Goal: Information Seeking & Learning: Learn about a topic

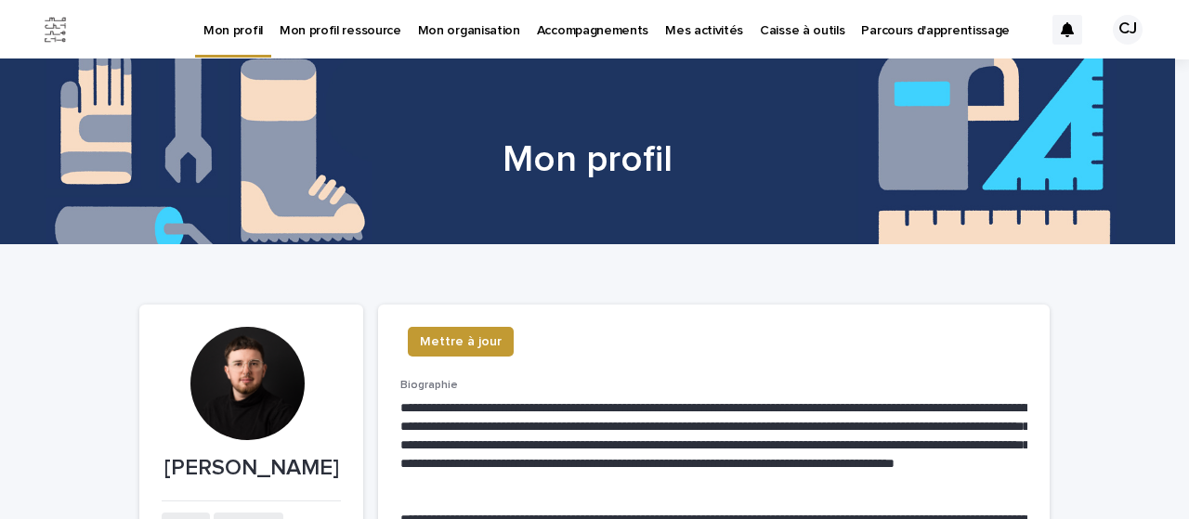
click at [768, 17] on p "Caisse à outils" at bounding box center [802, 19] width 85 height 39
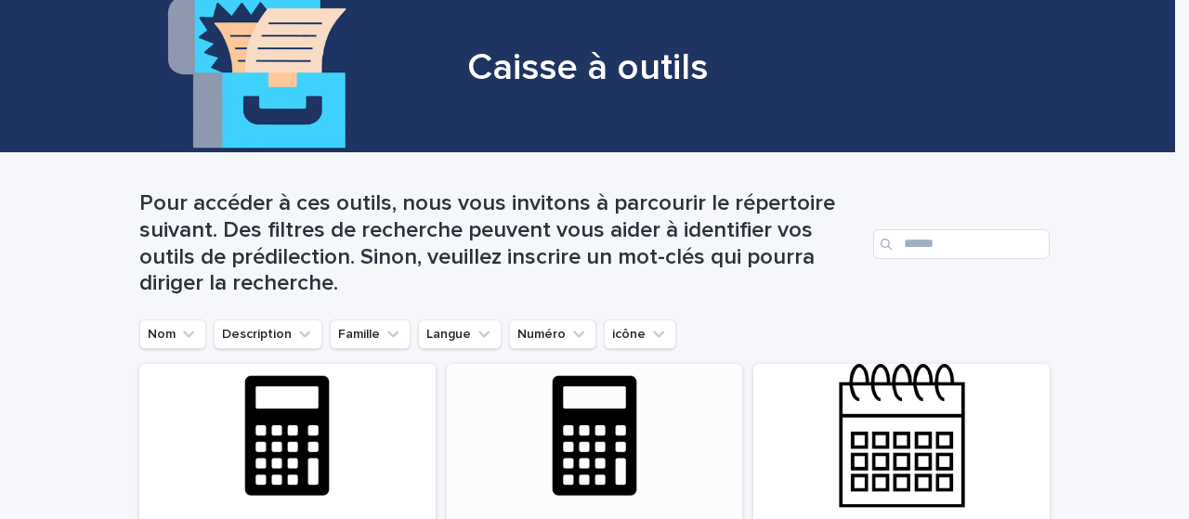
scroll to position [279, 0]
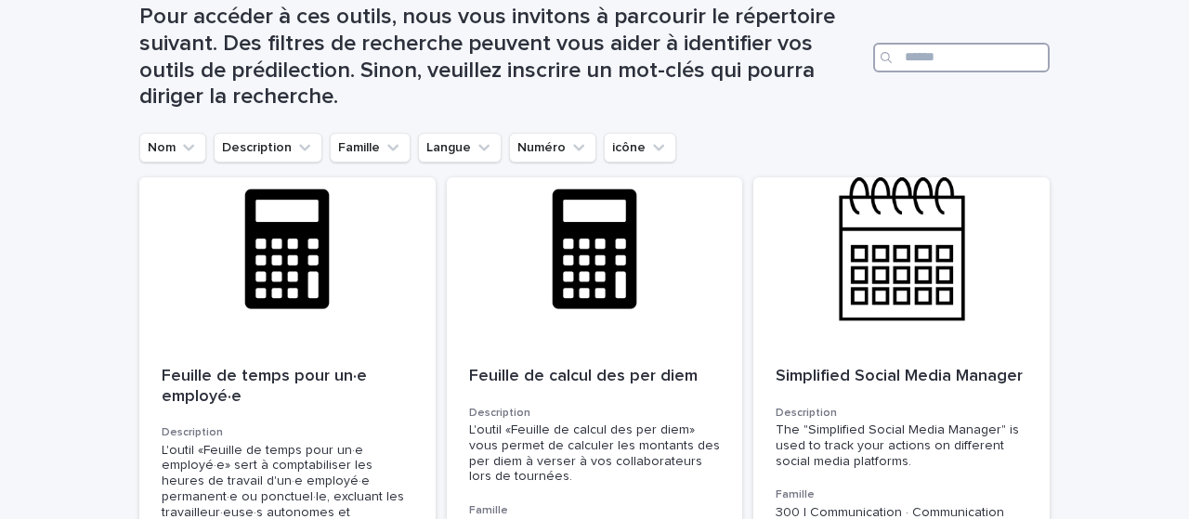
click at [912, 62] on input "Search" at bounding box center [961, 58] width 176 height 30
type input "******"
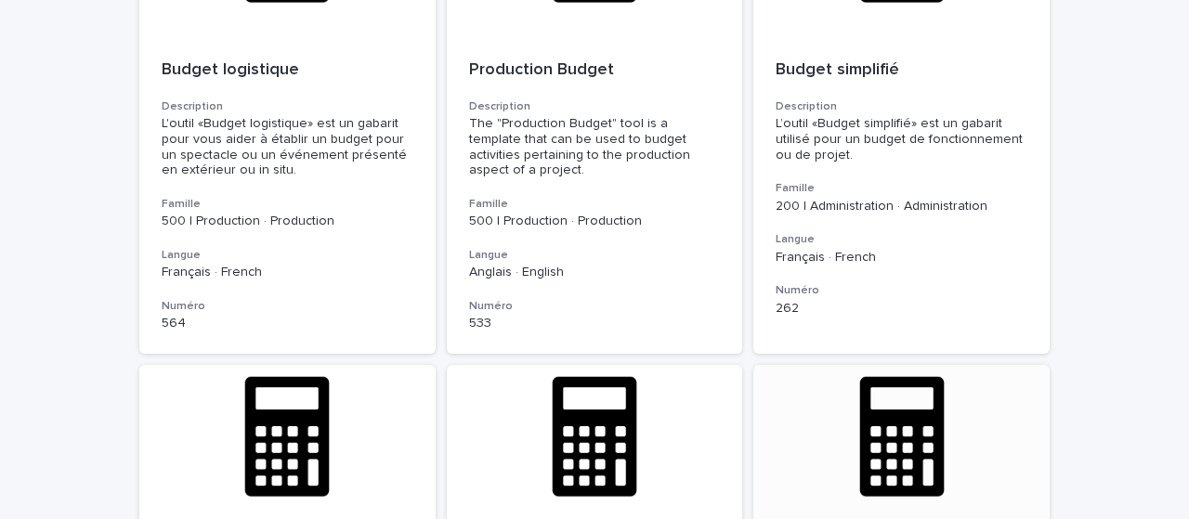
scroll to position [557, 0]
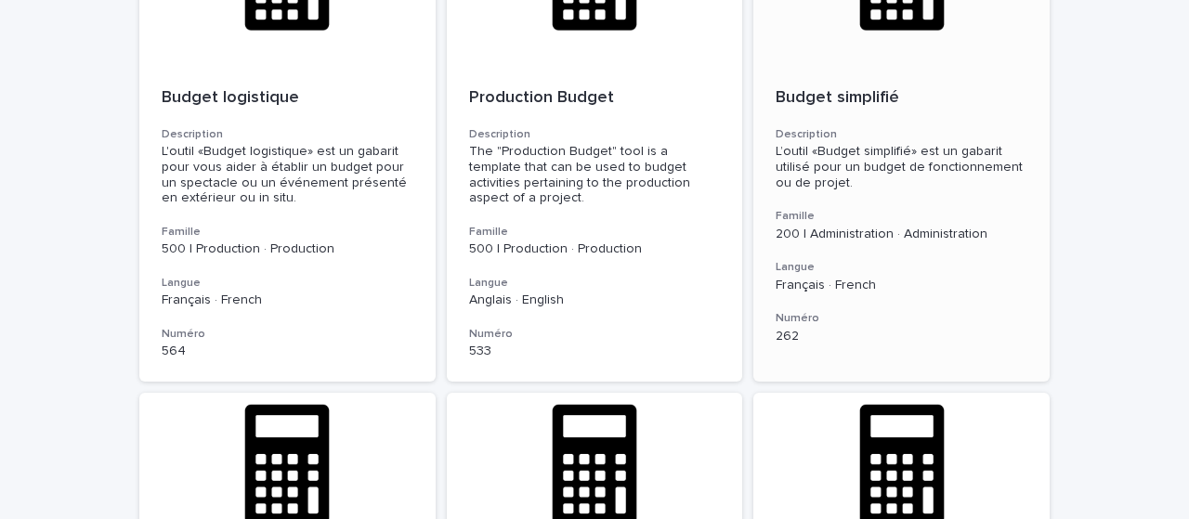
click at [888, 205] on div "Budget simplifié Description L’outil «Budget simplifié» est un gabarit utilisé …" at bounding box center [901, 216] width 296 height 300
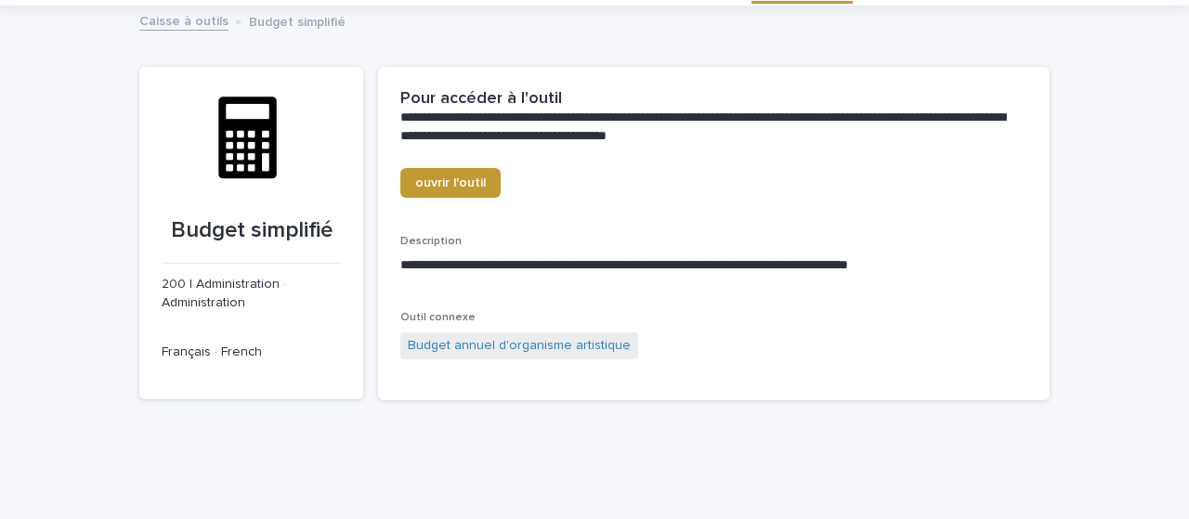
scroll to position [79, 0]
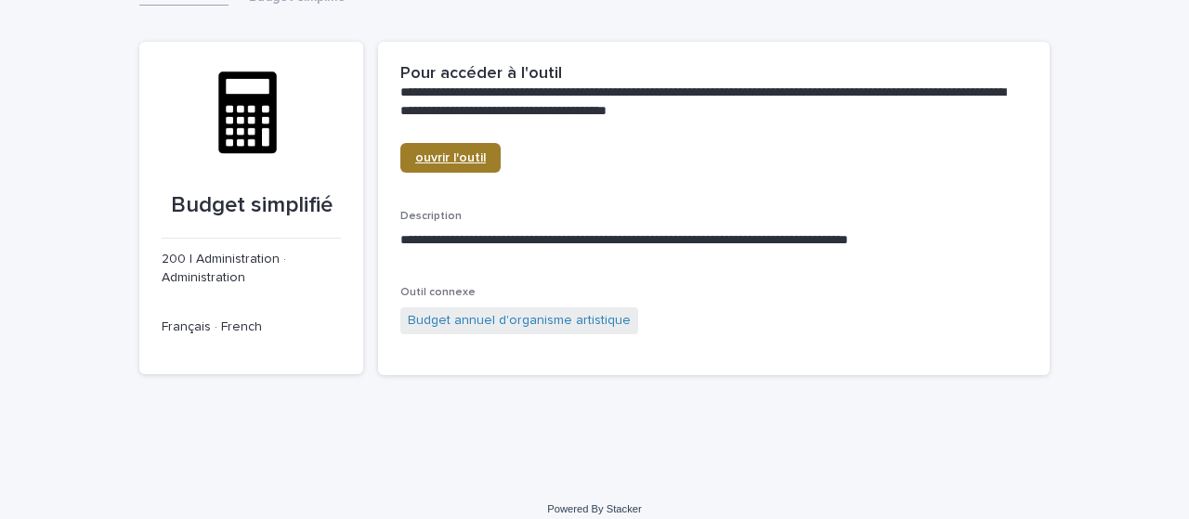
click at [458, 163] on span "ouvrir l'outil" at bounding box center [450, 157] width 71 height 13
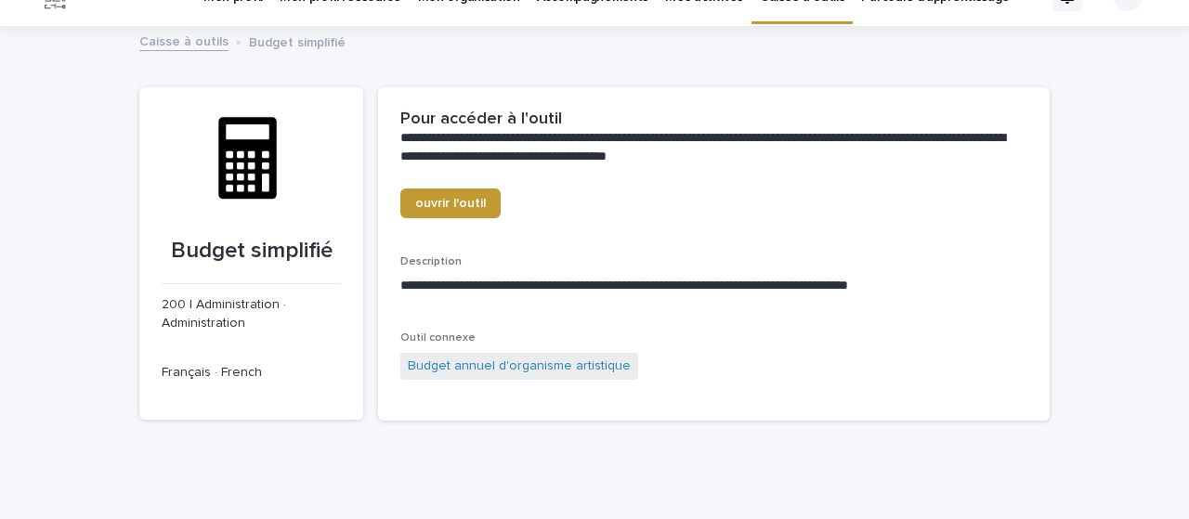
scroll to position [0, 0]
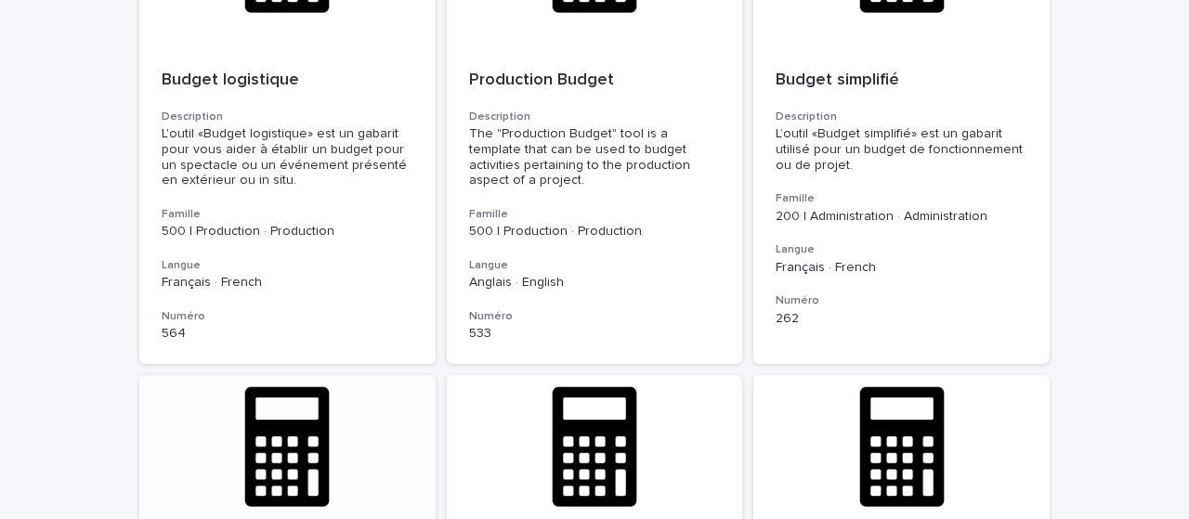
scroll to position [557, 0]
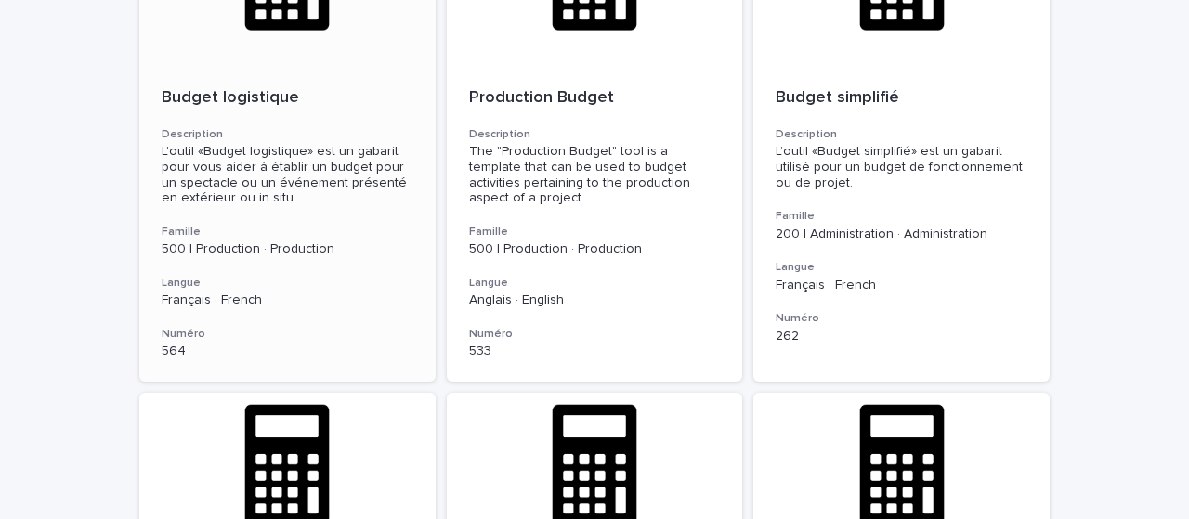
click at [277, 176] on div "L'outil «Budget logistique» est un gabarit pour vous aider à établir un budget …" at bounding box center [288, 175] width 252 height 62
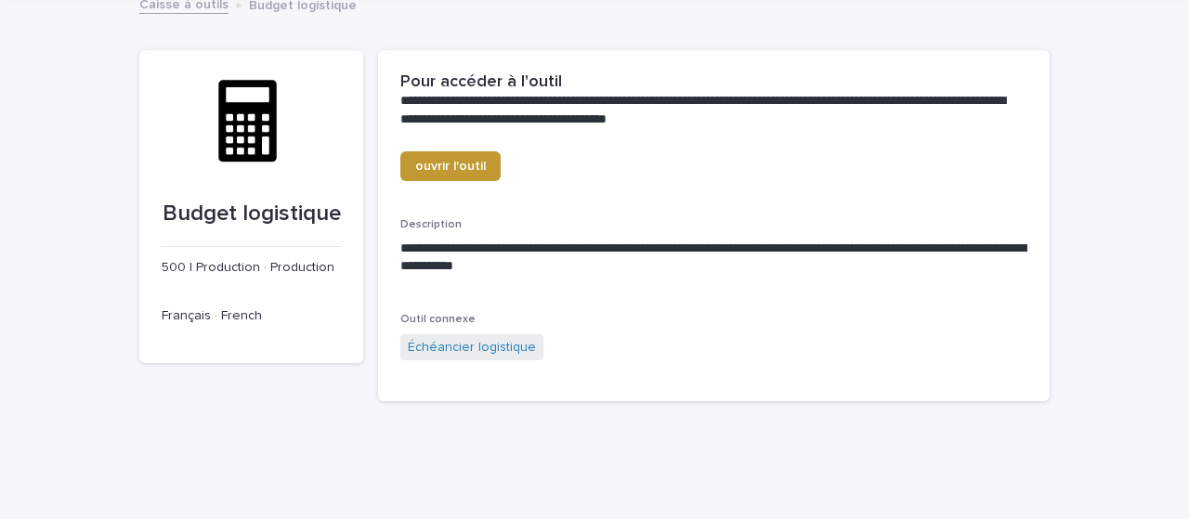
scroll to position [82, 0]
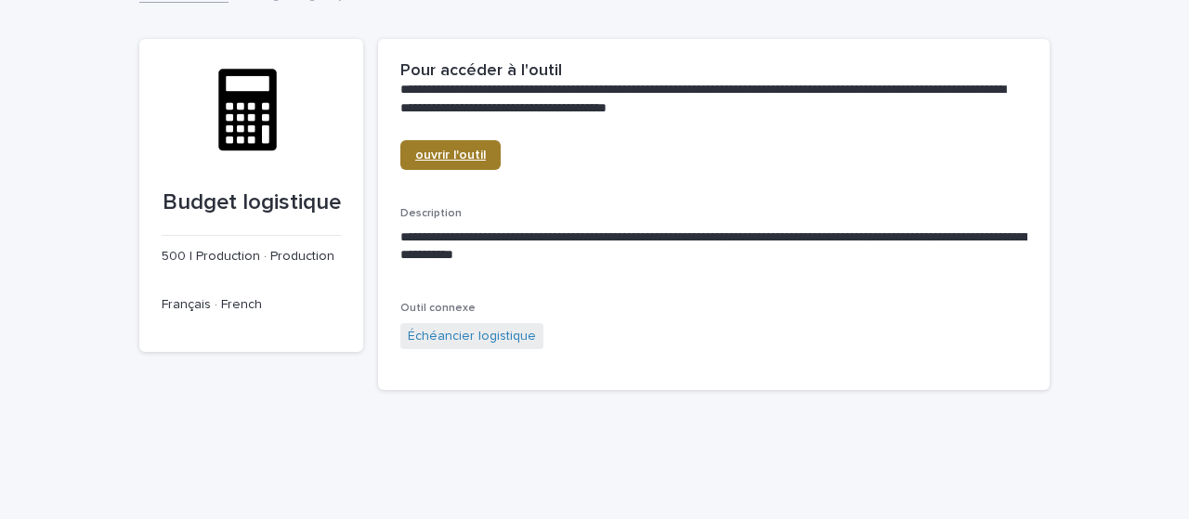
click at [418, 151] on span "ouvrir l'outil" at bounding box center [450, 155] width 71 height 13
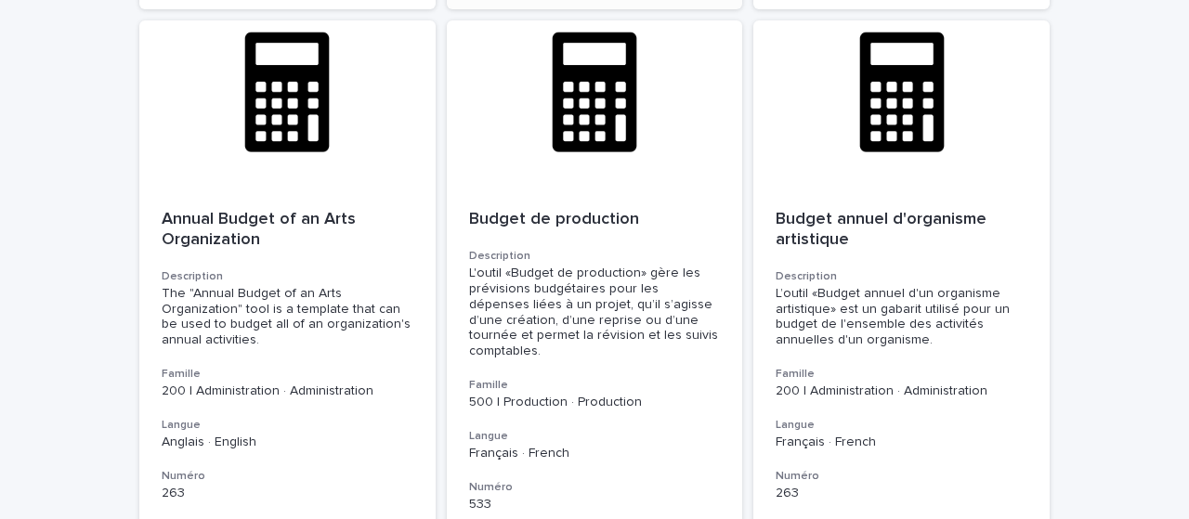
scroll to position [1579, 0]
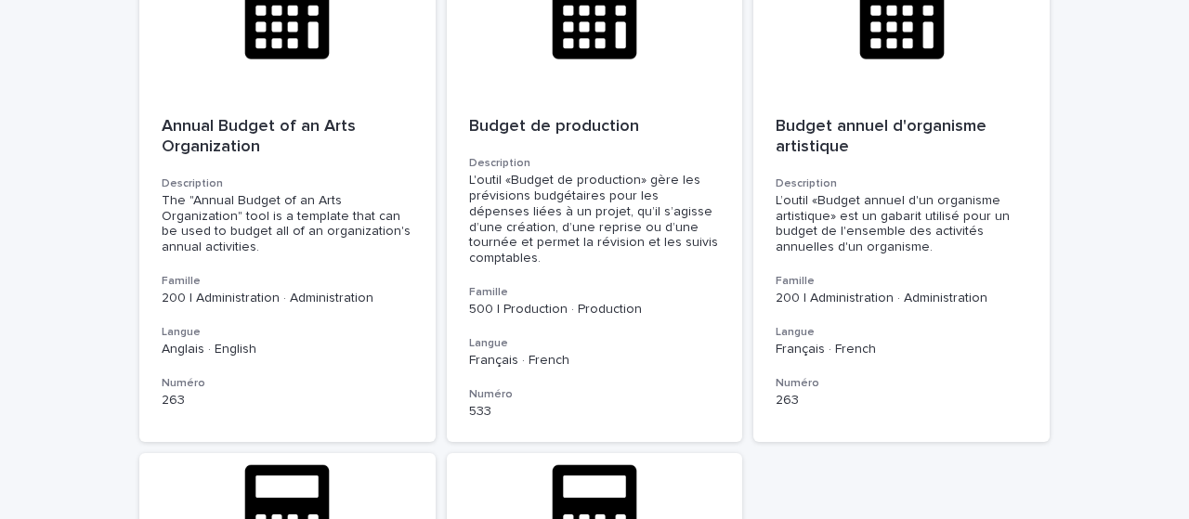
click at [594, 239] on div "L'outil «Budget de production» gère les prévisions budgétaires pour les dépense…" at bounding box center [595, 220] width 252 height 94
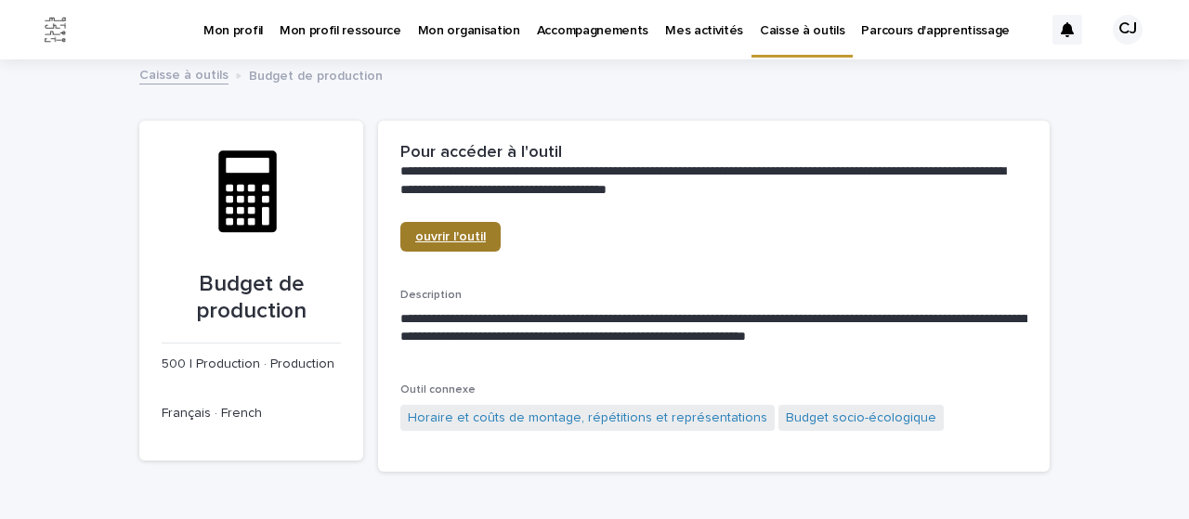
click at [476, 229] on link "ouvrir l'outil" at bounding box center [450, 237] width 100 height 30
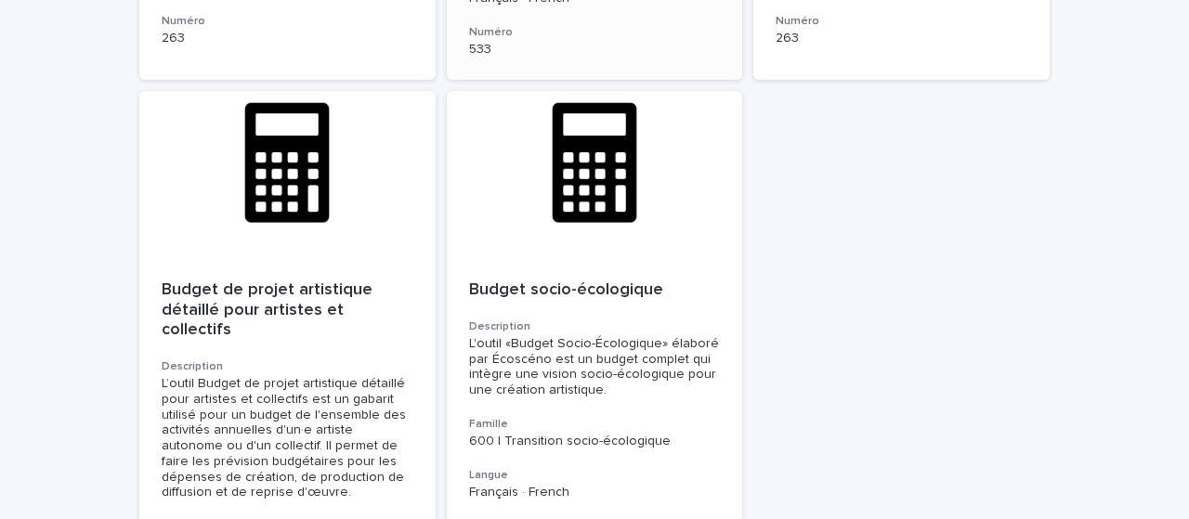
scroll to position [2043, 0]
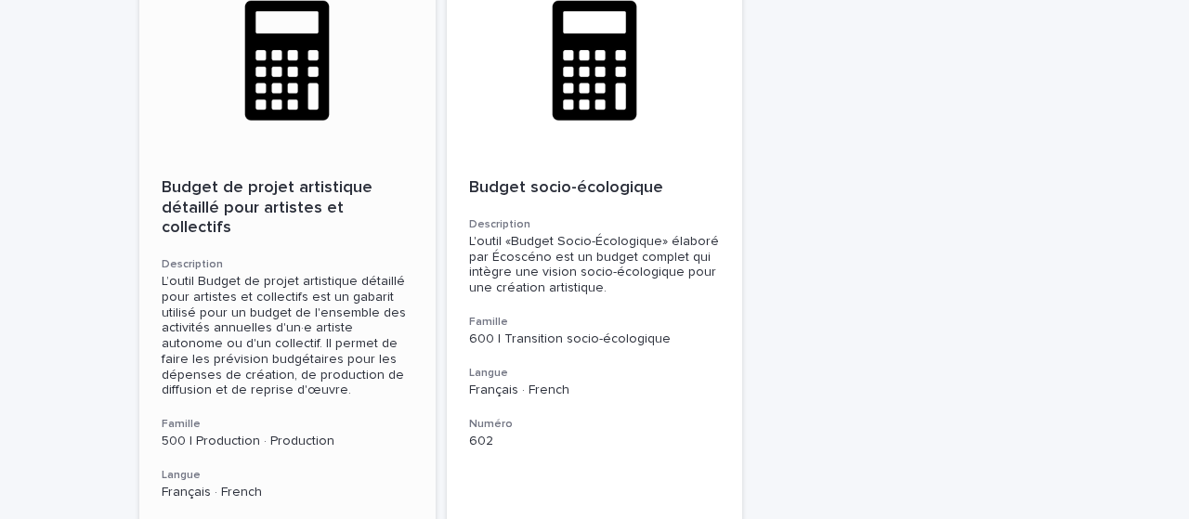
click at [292, 306] on div "L’outil Budget de projet artistique détaillé pour artistes et collectifs est un…" at bounding box center [288, 336] width 252 height 124
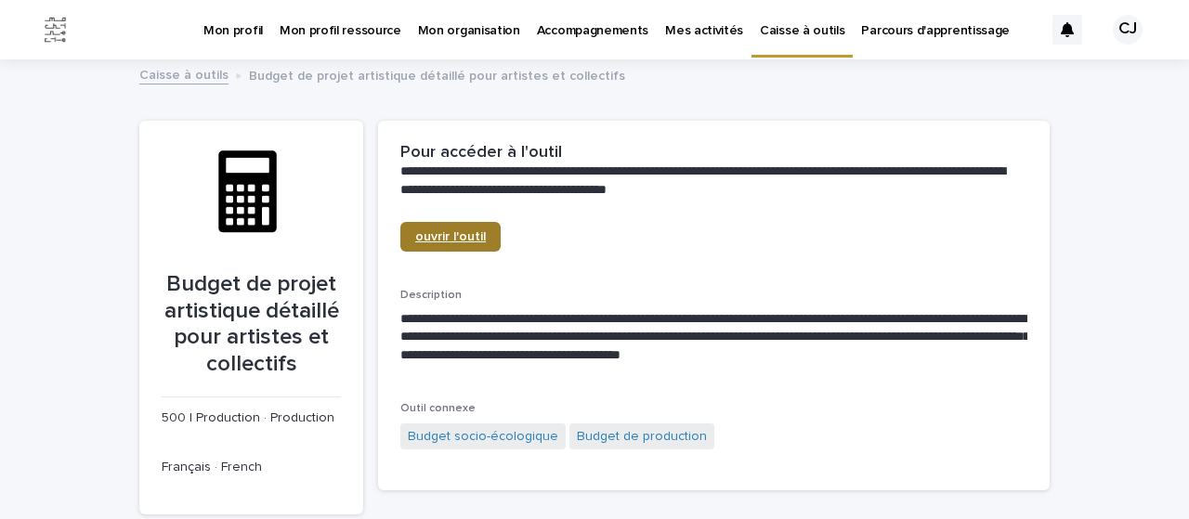
click at [452, 234] on span "ouvrir l'outil" at bounding box center [450, 236] width 71 height 13
